Goal: Information Seeking & Learning: Learn about a topic

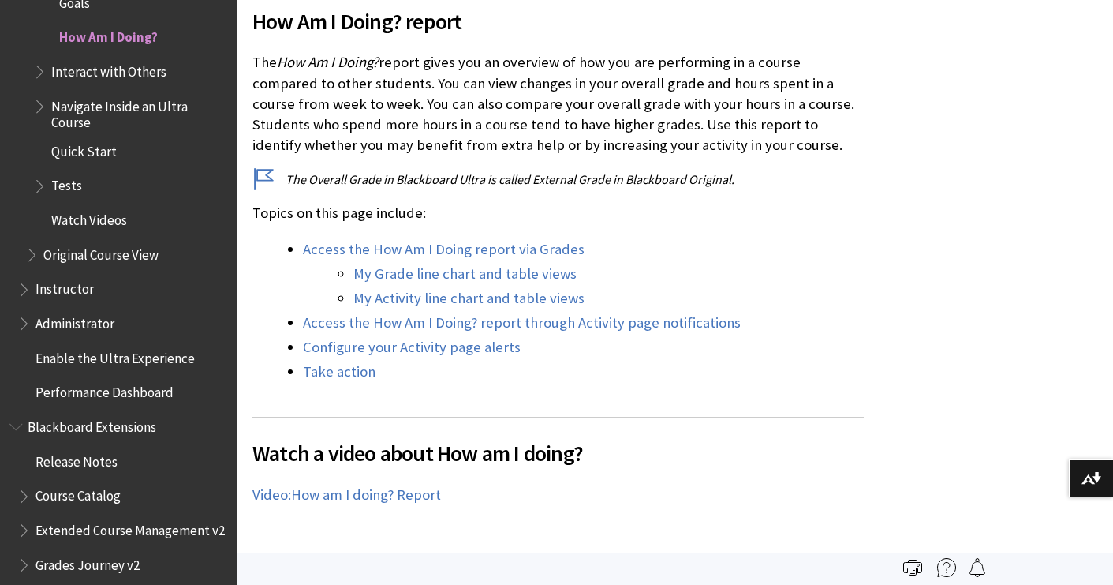
scroll to position [523, 0]
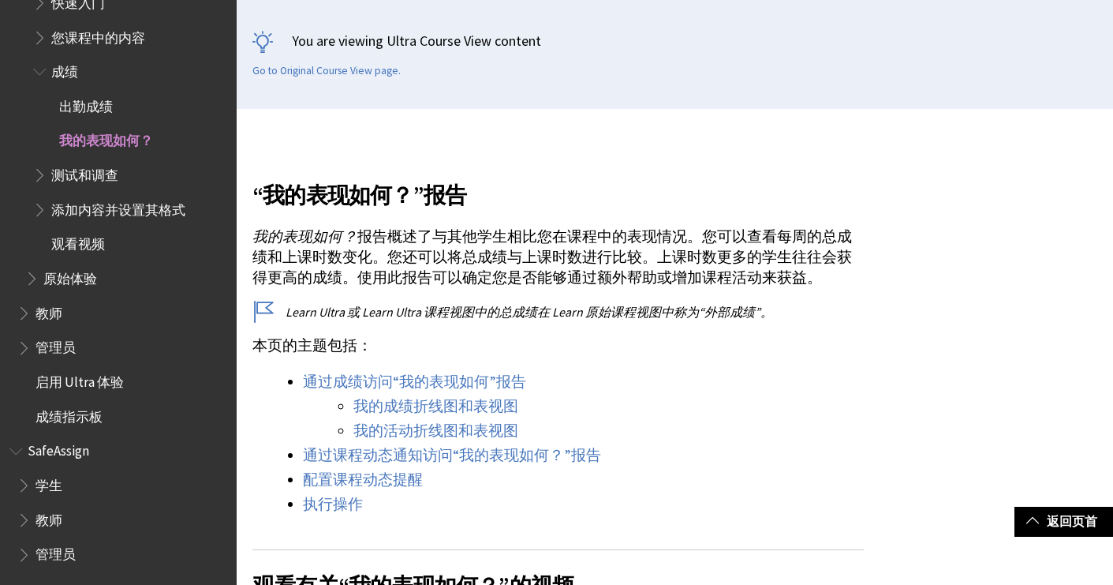
scroll to position [265, 0]
click at [472, 403] on link "我的成绩折线图和表视图" at bounding box center [436, 405] width 165 height 19
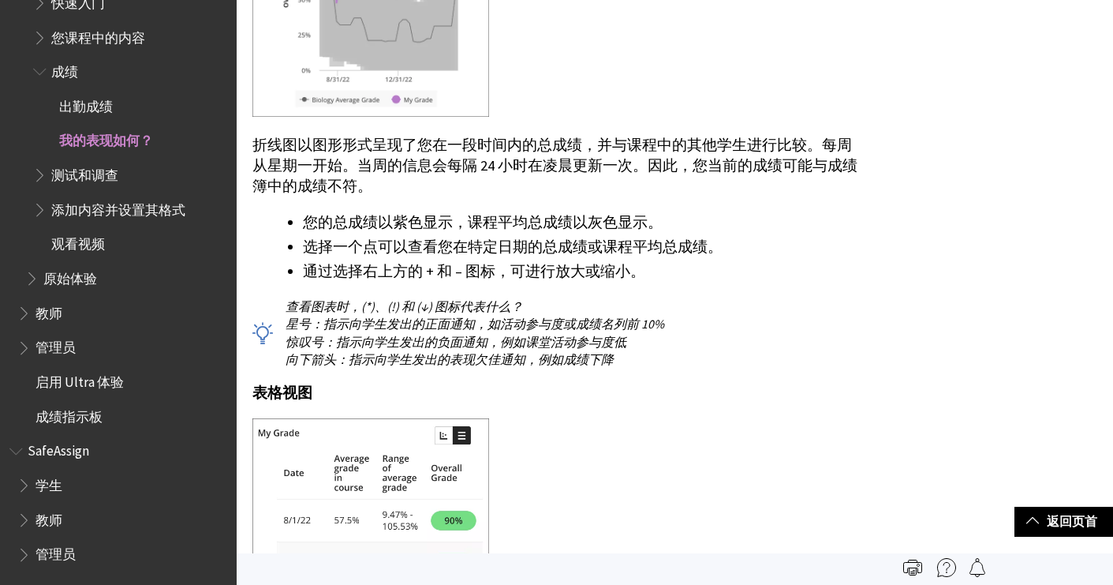
scroll to position [2419, 0]
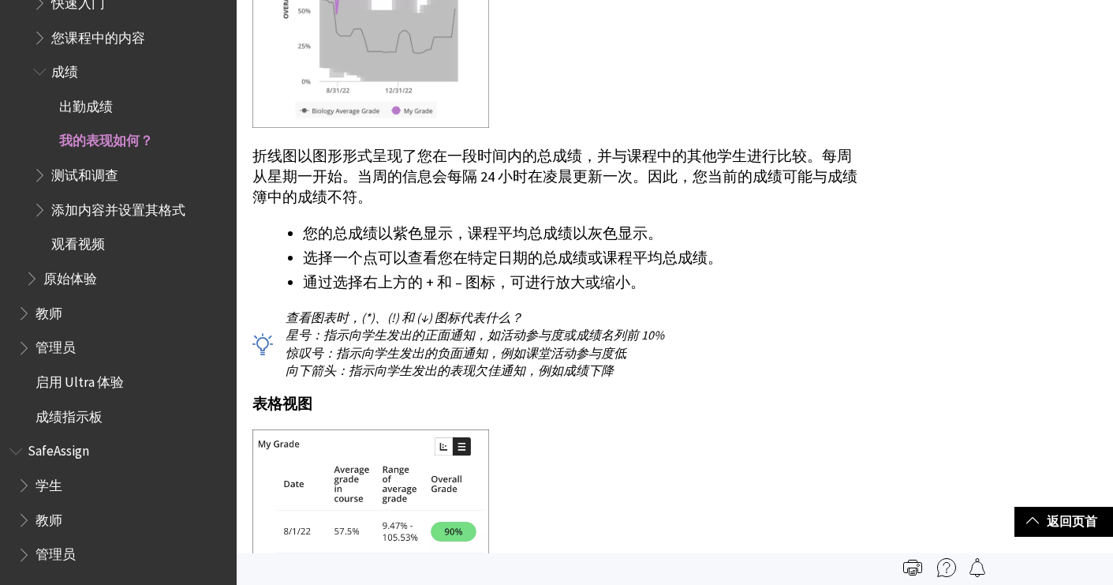
click at [66, 68] on span "成绩" at bounding box center [64, 68] width 27 height 21
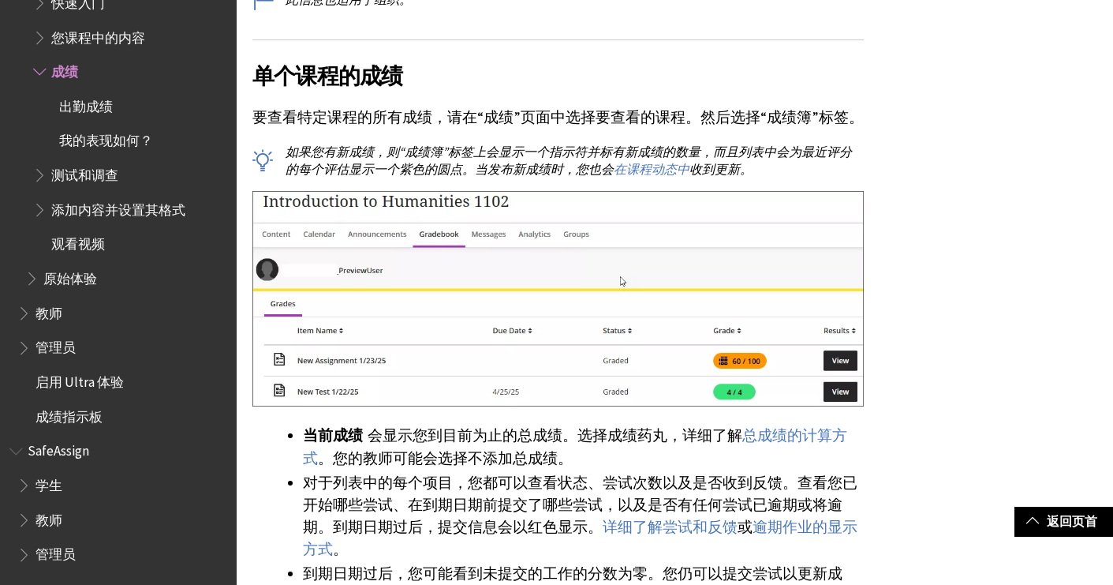
scroll to position [728, 0]
